Goal: Information Seeking & Learning: Learn about a topic

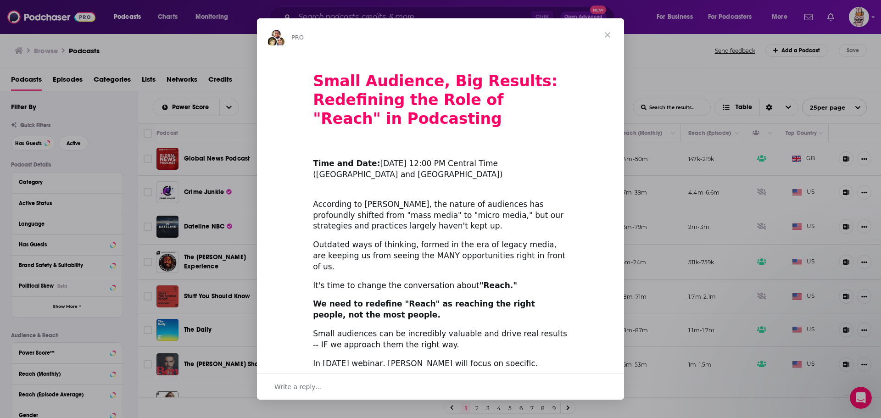
click at [608, 35] on span "Close" at bounding box center [607, 34] width 33 height 33
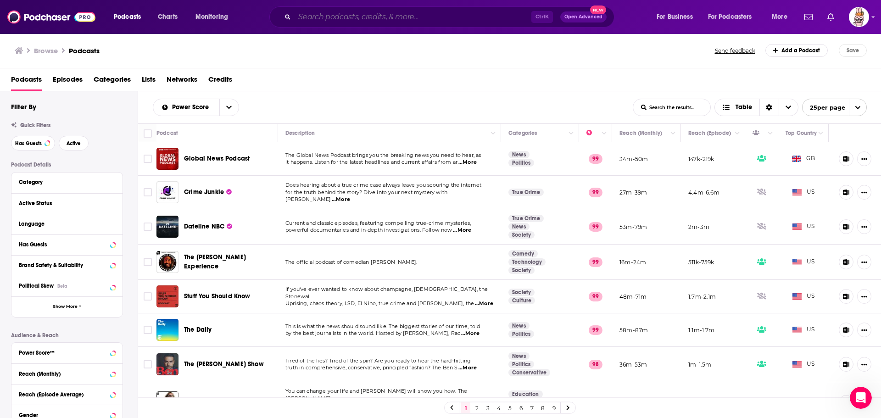
click at [322, 11] on input "Search podcasts, credits, & more..." at bounding box center [412, 17] width 237 height 15
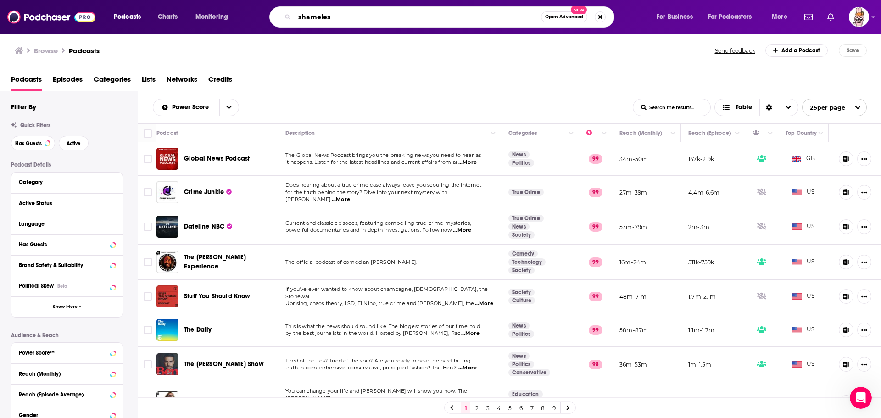
type input "shameless"
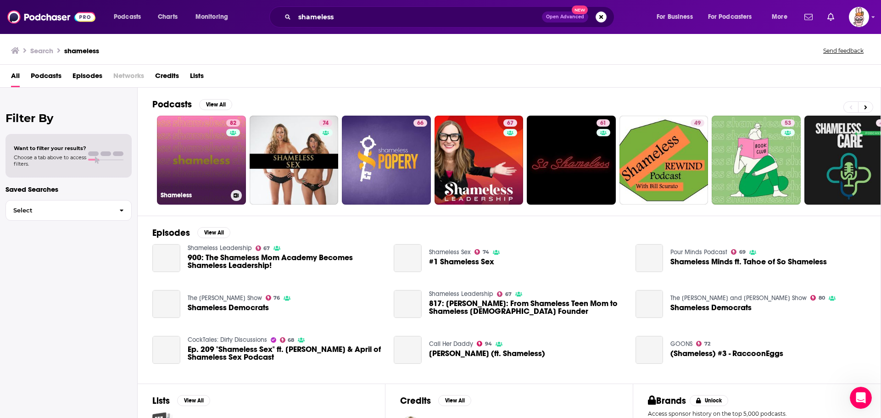
click at [193, 171] on link "82 Shameless" at bounding box center [201, 160] width 89 height 89
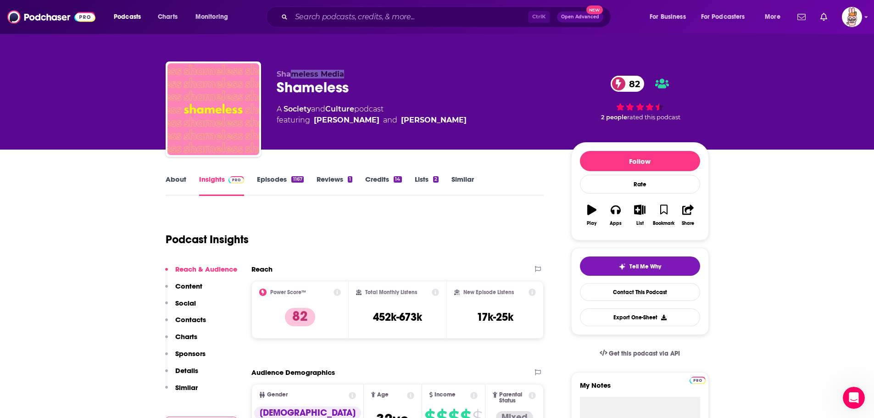
drag, startPoint x: 292, startPoint y: 72, endPoint x: 350, endPoint y: 72, distance: 58.7
click at [350, 72] on p "Shameless Media" at bounding box center [417, 74] width 280 height 9
click at [400, 79] on div "Shameless 82" at bounding box center [417, 87] width 280 height 18
click at [445, 261] on div "Podcast Insights" at bounding box center [355, 238] width 378 height 54
click at [410, 238] on div "Podcast Insights" at bounding box center [351, 234] width 371 height 47
